Goal: Navigation & Orientation: Understand site structure

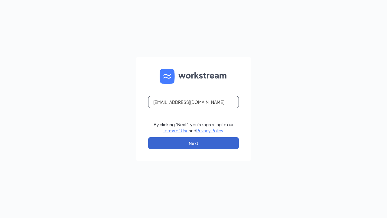
type input "autoqadev03@gmail.com"
click at [194, 143] on button "Next" at bounding box center [193, 143] width 91 height 12
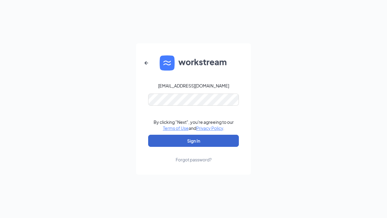
click at [194, 141] on button "Sign In" at bounding box center [193, 141] width 91 height 12
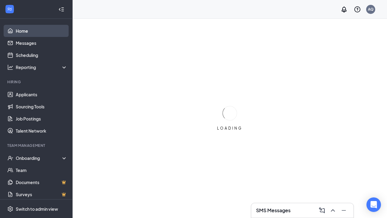
click at [36, 31] on link "Home" at bounding box center [42, 31] width 52 height 12
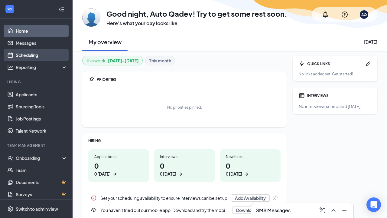
click at [36, 55] on link "Scheduling" at bounding box center [42, 55] width 52 height 12
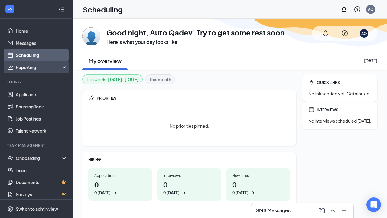
click at [36, 67] on div "Reporting" at bounding box center [42, 67] width 52 height 6
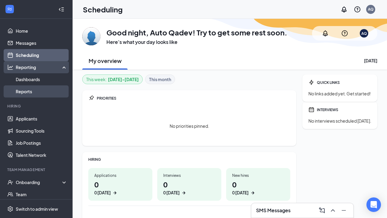
click at [36, 85] on link "Reports" at bounding box center [42, 91] width 52 height 12
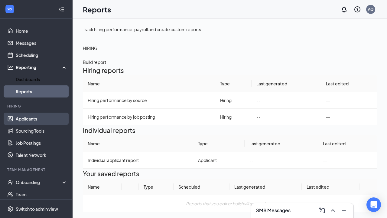
click at [36, 119] on link "Applicants" at bounding box center [42, 119] width 52 height 12
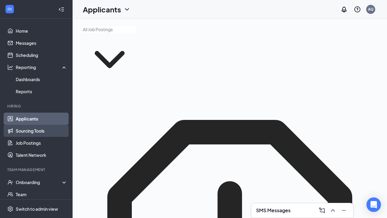
click at [36, 131] on link "Sourcing Tools" at bounding box center [42, 131] width 52 height 12
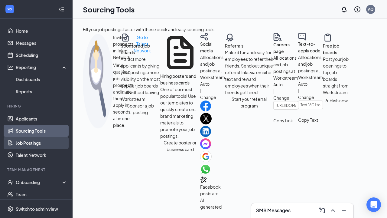
click at [36, 143] on link "Job Postings" at bounding box center [42, 143] width 52 height 12
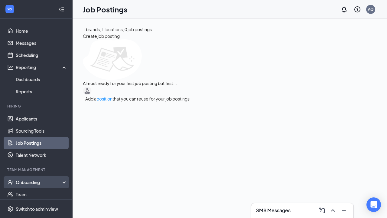
click at [39, 182] on div "Onboarding" at bounding box center [39, 182] width 47 height 6
click at [36, 194] on link "Overview" at bounding box center [42, 194] width 52 height 12
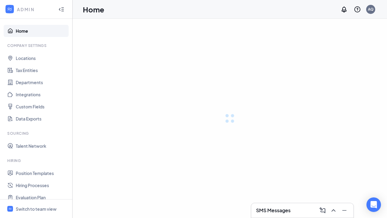
click at [36, 31] on link "Home" at bounding box center [42, 31] width 52 height 12
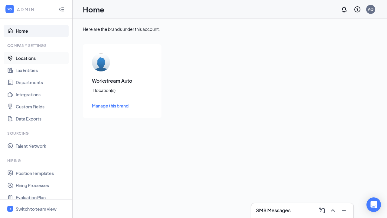
click at [36, 58] on link "Locations" at bounding box center [42, 58] width 52 height 12
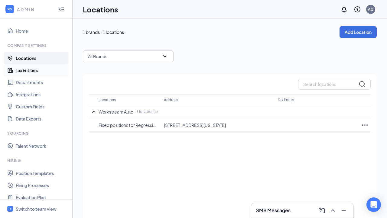
click at [36, 70] on link "Tax Entities" at bounding box center [42, 70] width 52 height 12
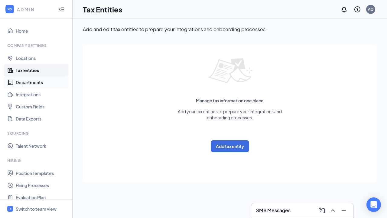
click at [36, 82] on link "Departments" at bounding box center [42, 82] width 52 height 12
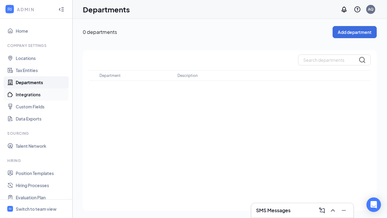
click at [36, 94] on link "Integrations" at bounding box center [42, 94] width 52 height 12
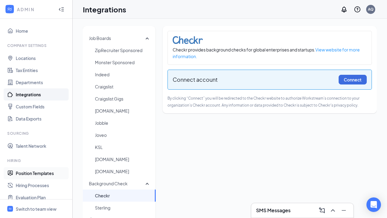
click at [36, 173] on link "Position Templates" at bounding box center [42, 173] width 52 height 12
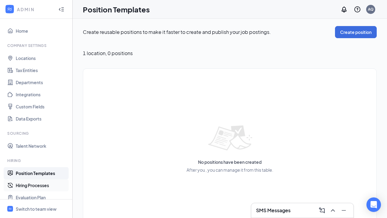
click at [36, 185] on link "Hiring Processes" at bounding box center [42, 185] width 52 height 12
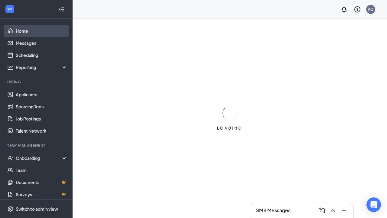
click at [36, 31] on link "Home" at bounding box center [42, 31] width 52 height 12
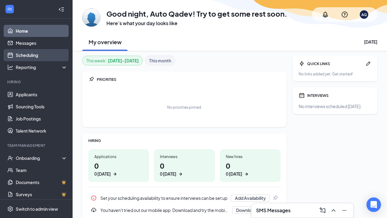
click at [36, 55] on link "Scheduling" at bounding box center [42, 55] width 52 height 12
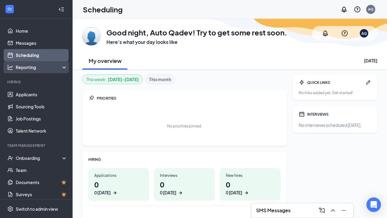
click at [36, 67] on div "Reporting" at bounding box center [42, 67] width 52 height 6
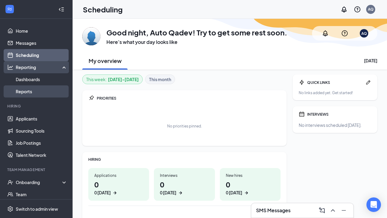
click at [36, 85] on link "Reports" at bounding box center [42, 91] width 52 height 12
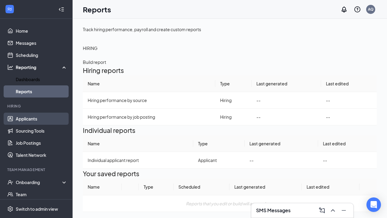
click at [36, 119] on link "Applicants" at bounding box center [42, 119] width 52 height 12
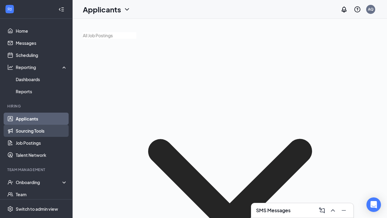
click at [36, 131] on link "Sourcing Tools" at bounding box center [42, 131] width 52 height 12
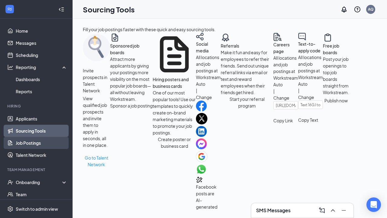
click at [36, 143] on link "Job Postings" at bounding box center [42, 143] width 52 height 12
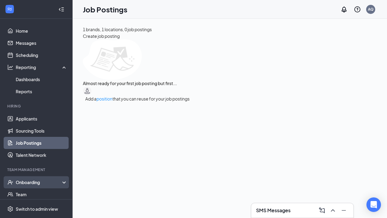
click at [39, 182] on div "Onboarding" at bounding box center [39, 182] width 47 height 6
click at [36, 194] on link "Overview" at bounding box center [42, 194] width 52 height 12
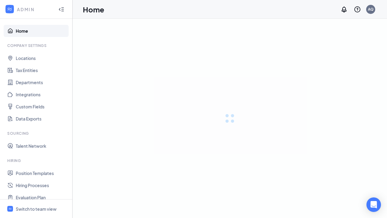
click at [36, 31] on link "Home" at bounding box center [42, 31] width 52 height 12
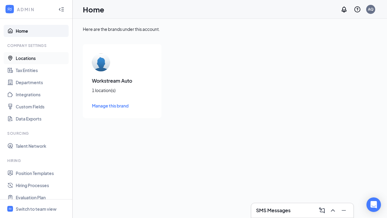
click at [36, 58] on link "Locations" at bounding box center [42, 58] width 52 height 12
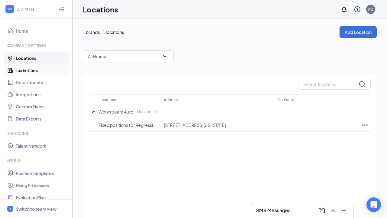
click at [36, 70] on link "Tax Entities" at bounding box center [42, 70] width 52 height 12
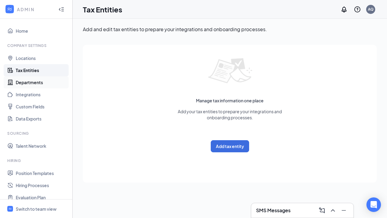
click at [36, 82] on link "Departments" at bounding box center [42, 82] width 52 height 12
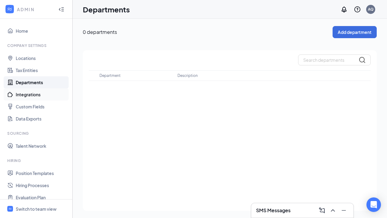
click at [36, 94] on link "Integrations" at bounding box center [42, 94] width 52 height 12
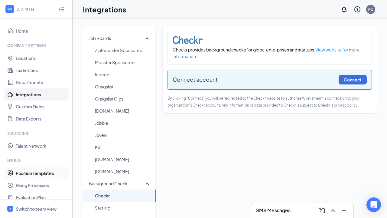
click at [36, 173] on link "Position Templates" at bounding box center [42, 173] width 52 height 12
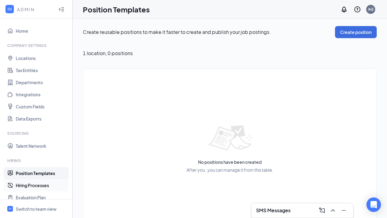
click at [36, 185] on link "Hiring Processes" at bounding box center [42, 185] width 52 height 12
